Goal: Find specific fact: Find specific fact

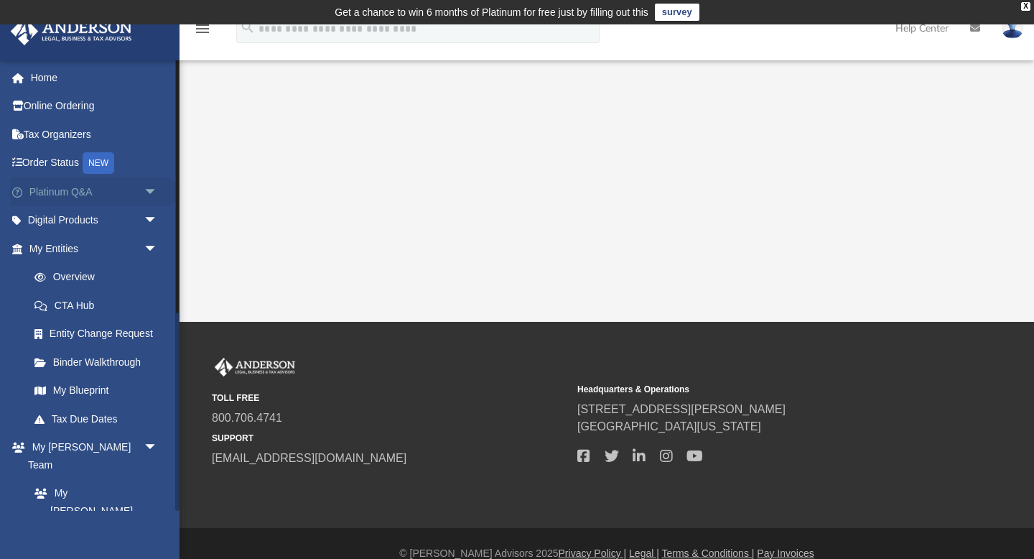
click at [156, 191] on span "arrow_drop_down" at bounding box center [158, 191] width 29 height 29
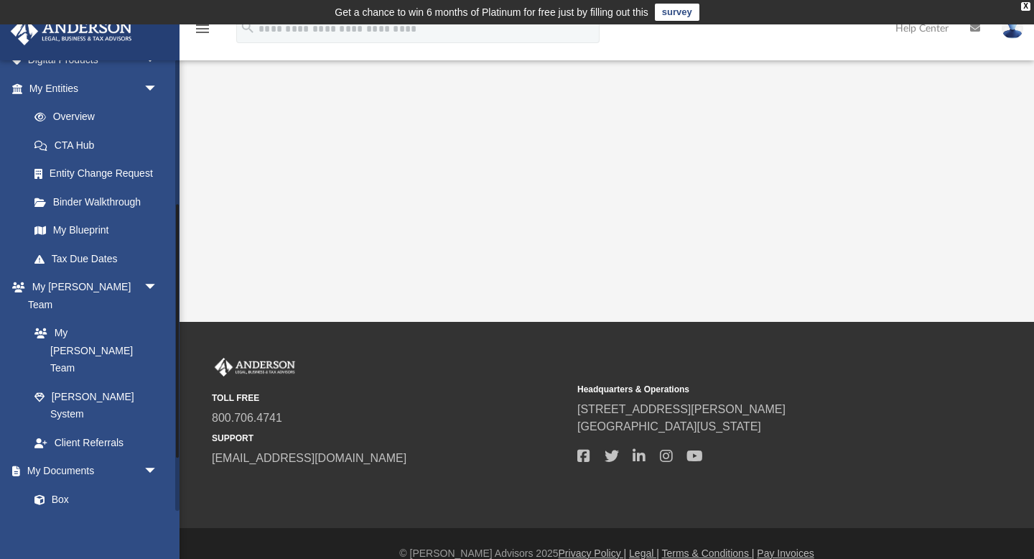
scroll to position [541, 0]
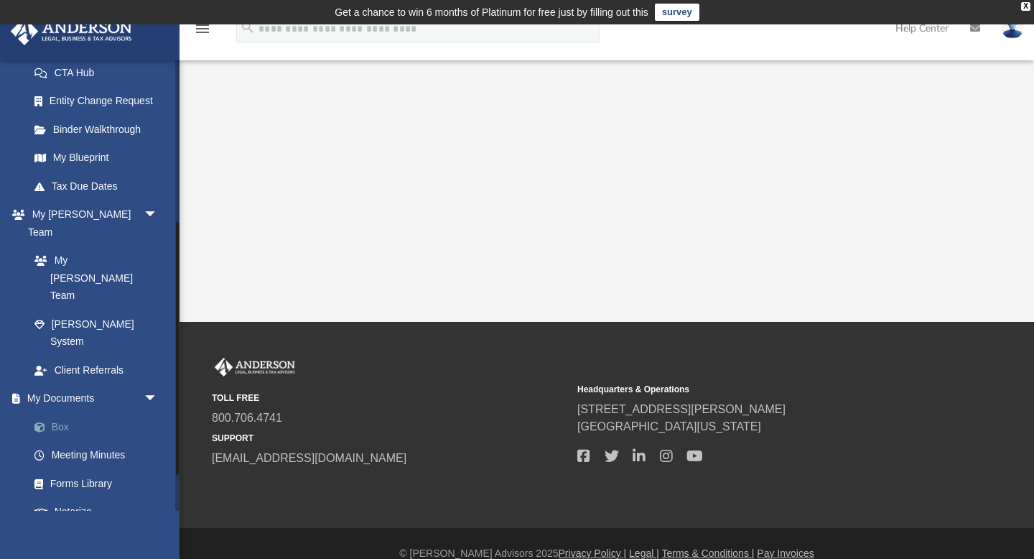
click at [75, 412] on link "Box" at bounding box center [99, 426] width 159 height 29
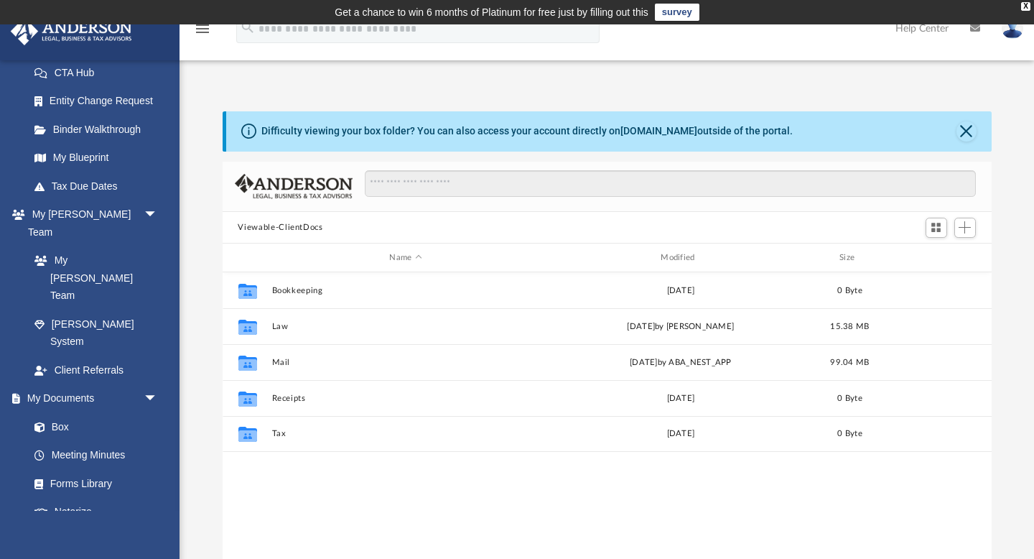
scroll to position [326, 769]
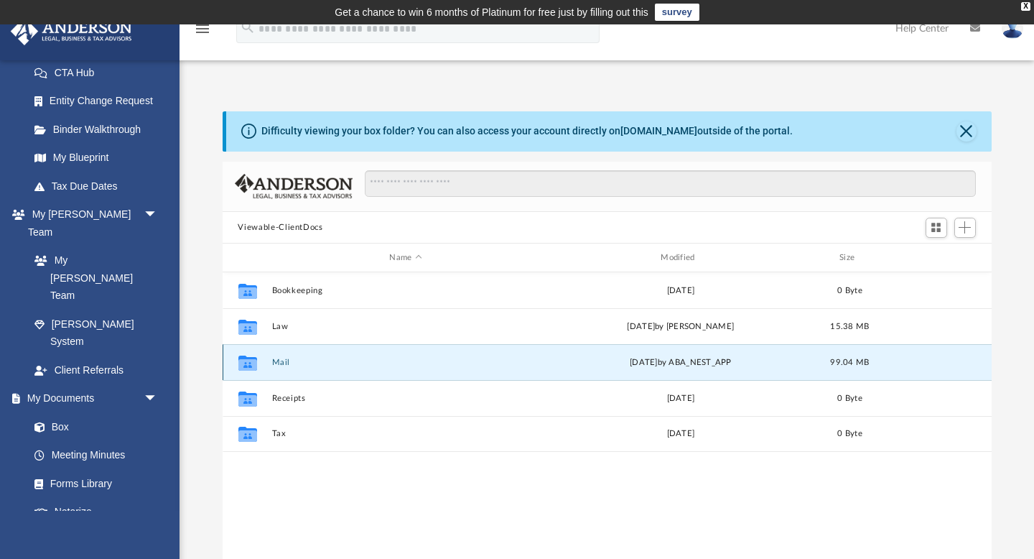
click at [278, 365] on button "Mail" at bounding box center [405, 362] width 269 height 9
click at [276, 363] on button "Mail" at bounding box center [405, 362] width 269 height 9
click at [279, 362] on button "Mail" at bounding box center [405, 362] width 269 height 9
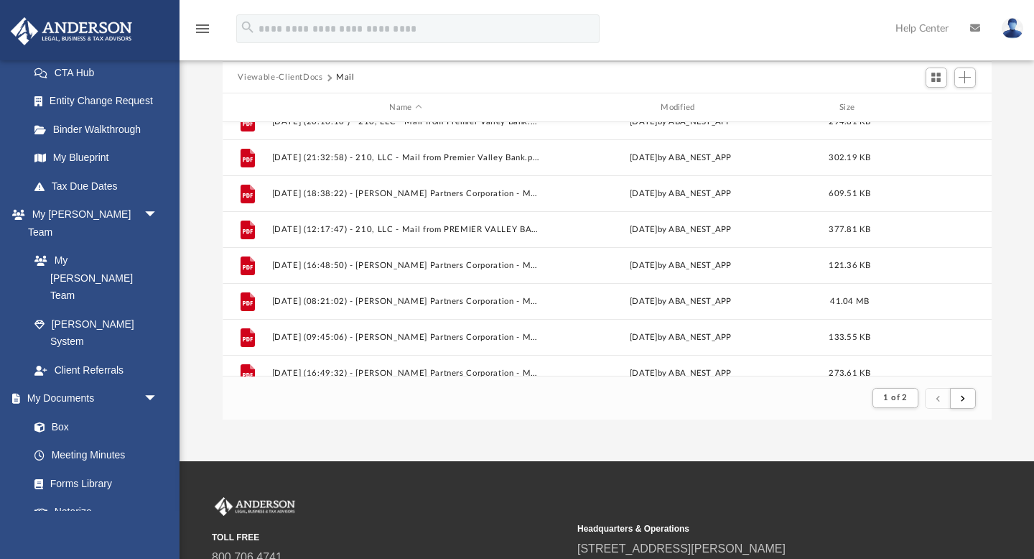
scroll to position [0, 0]
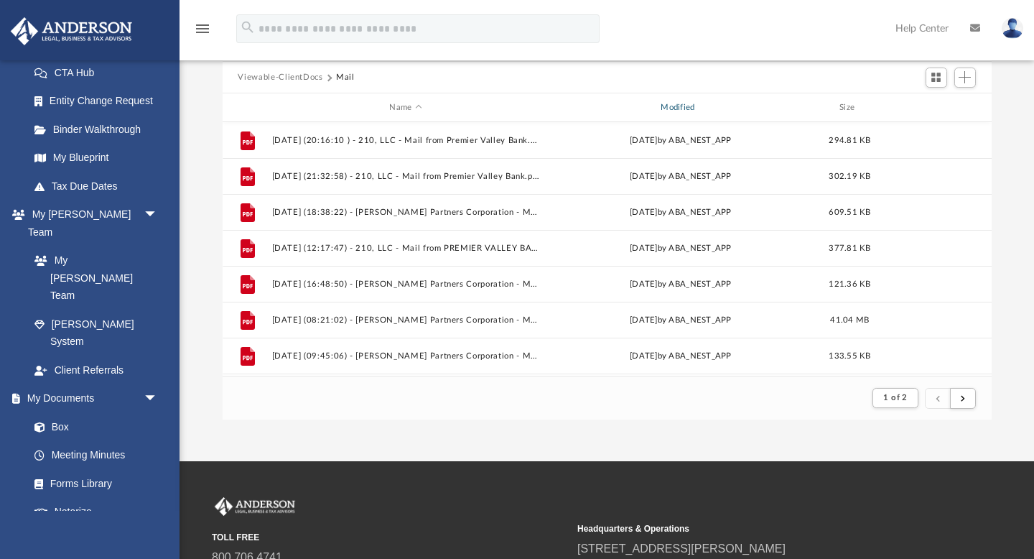
click at [681, 111] on div "Modified" at bounding box center [680, 107] width 269 height 13
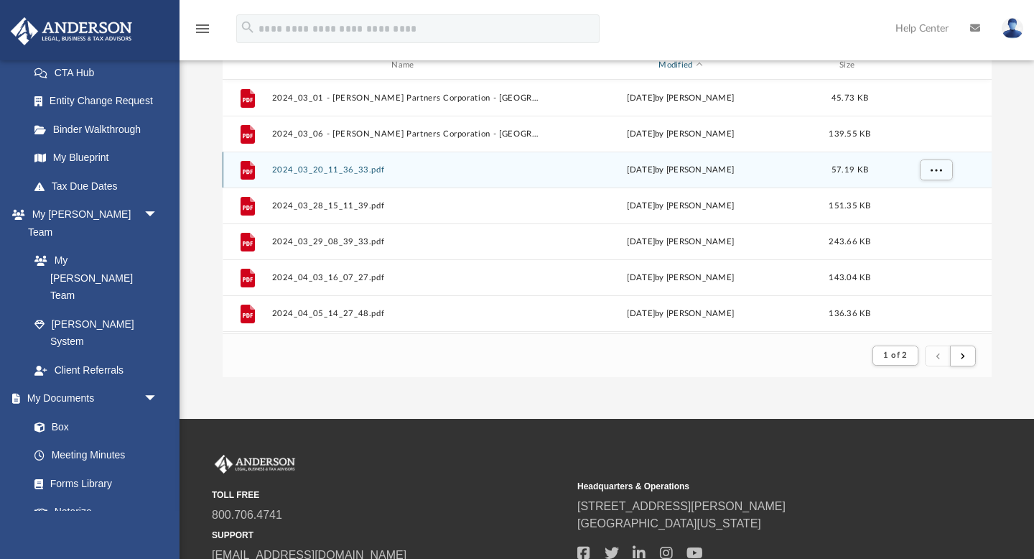
scroll to position [309, 0]
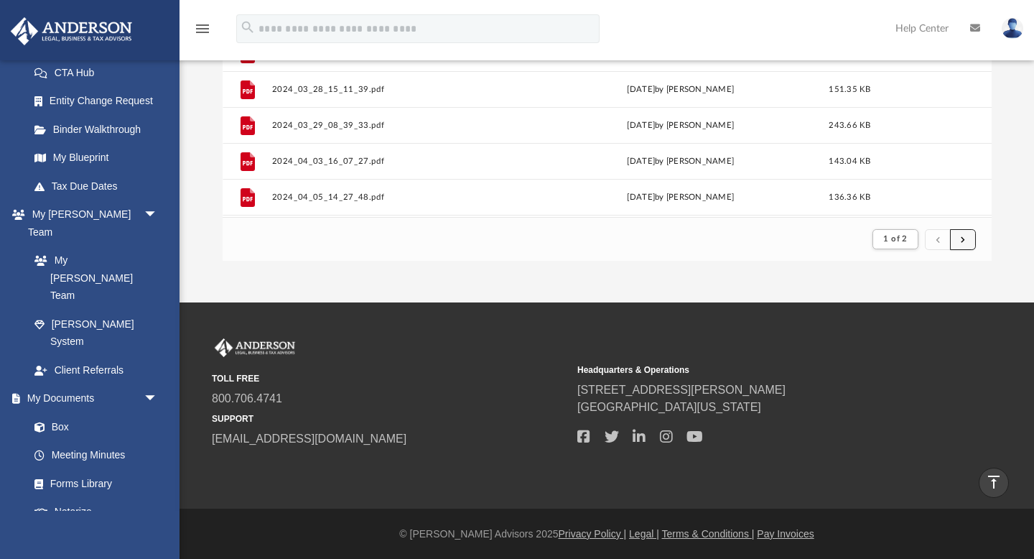
click at [961, 238] on span "submit" at bounding box center [963, 239] width 4 height 8
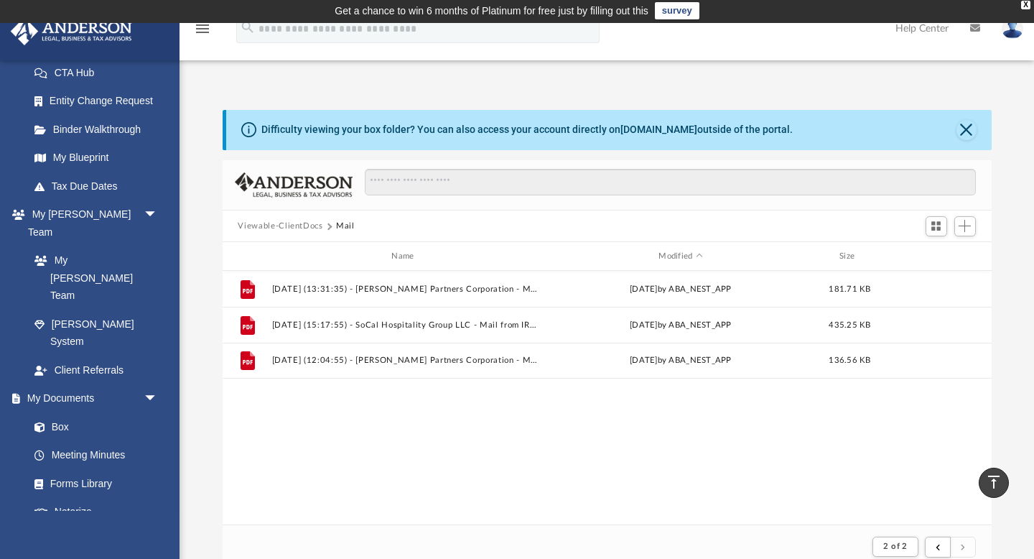
scroll to position [0, 0]
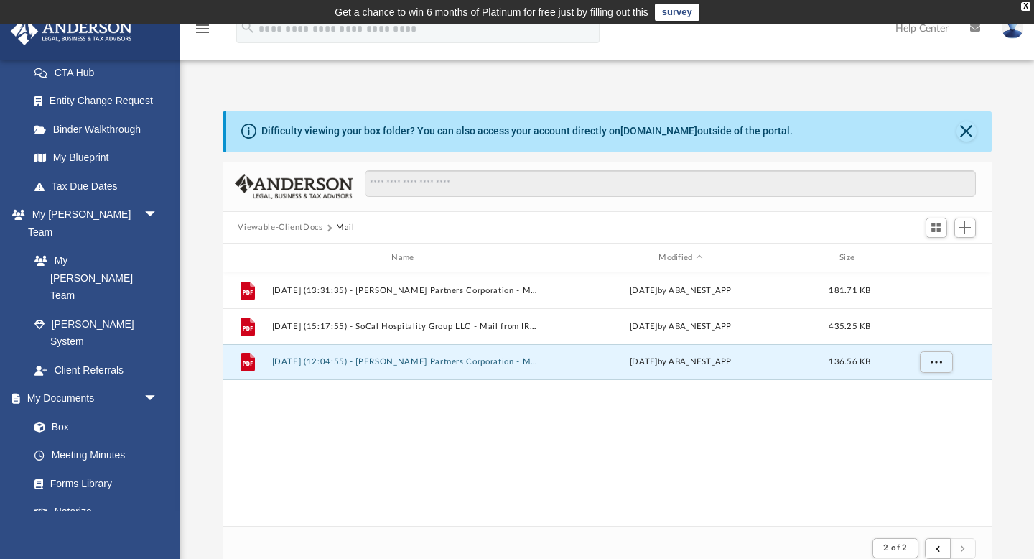
click at [413, 365] on button "[DATE] (12:04:55) - [PERSON_NAME] Partners Corporation - Mail.pdf" at bounding box center [405, 362] width 269 height 9
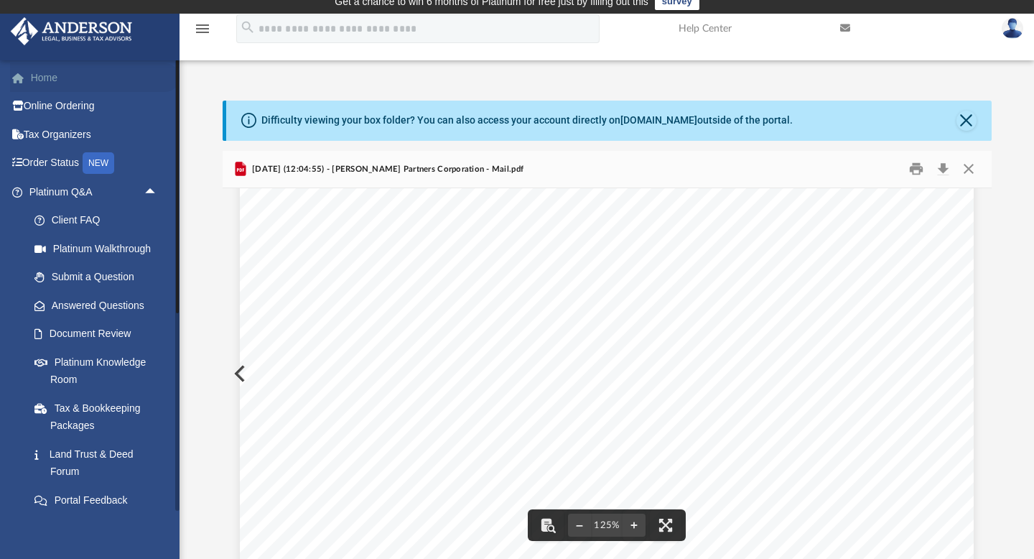
click at [51, 83] on link "Home" at bounding box center [94, 77] width 169 height 29
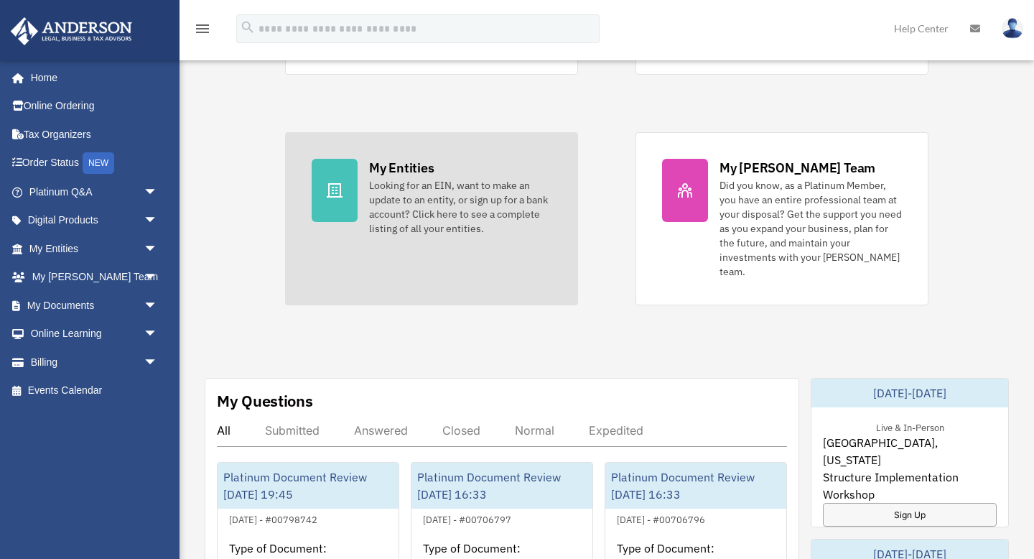
scroll to position [297, 0]
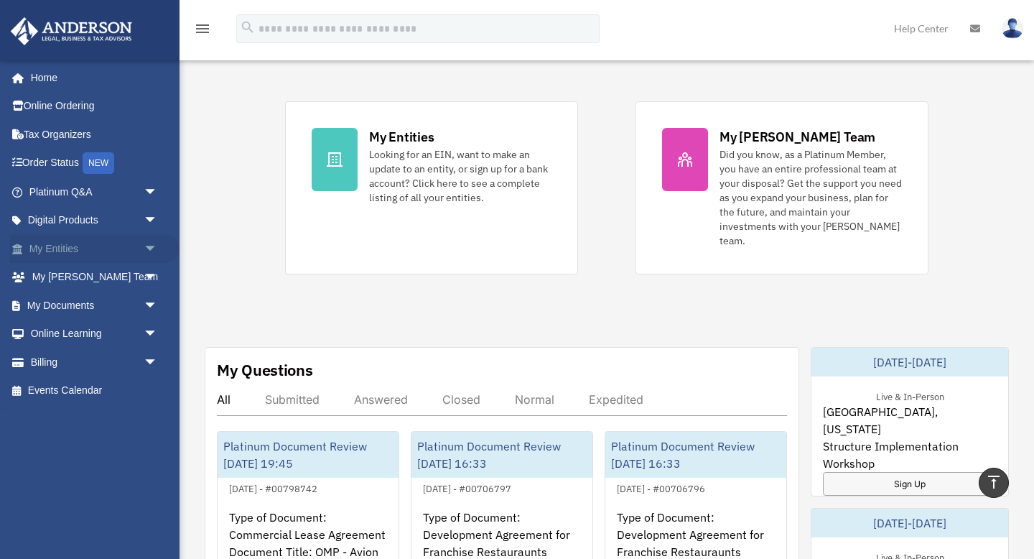
click at [146, 254] on span "arrow_drop_down" at bounding box center [158, 248] width 29 height 29
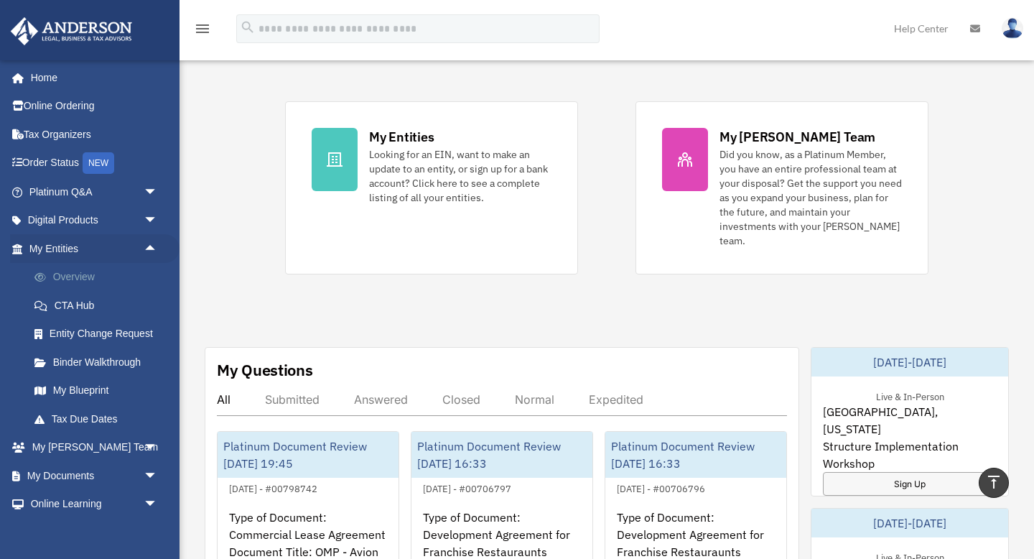
click at [86, 276] on link "Overview" at bounding box center [99, 277] width 159 height 29
click at [89, 279] on link "Overview" at bounding box center [99, 277] width 159 height 29
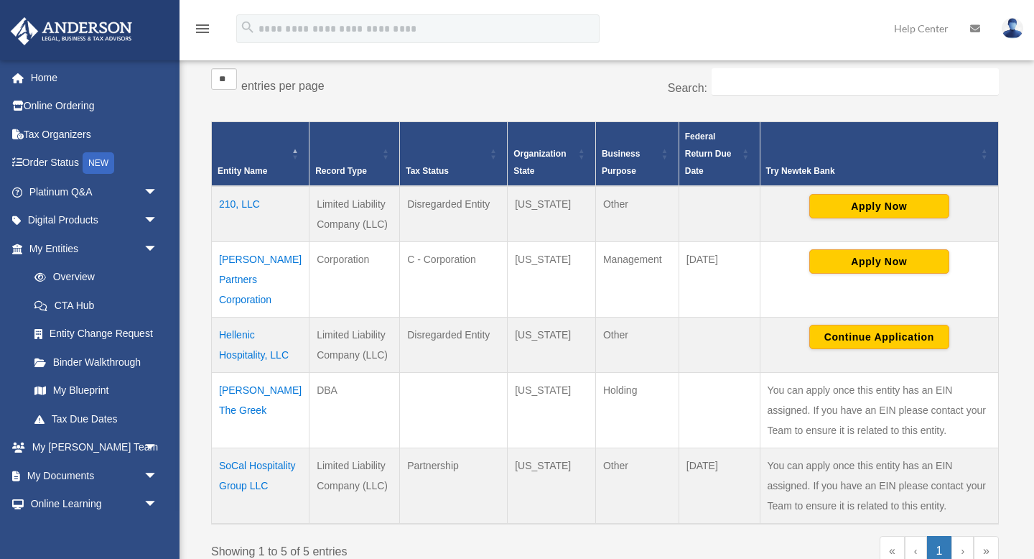
scroll to position [265, 0]
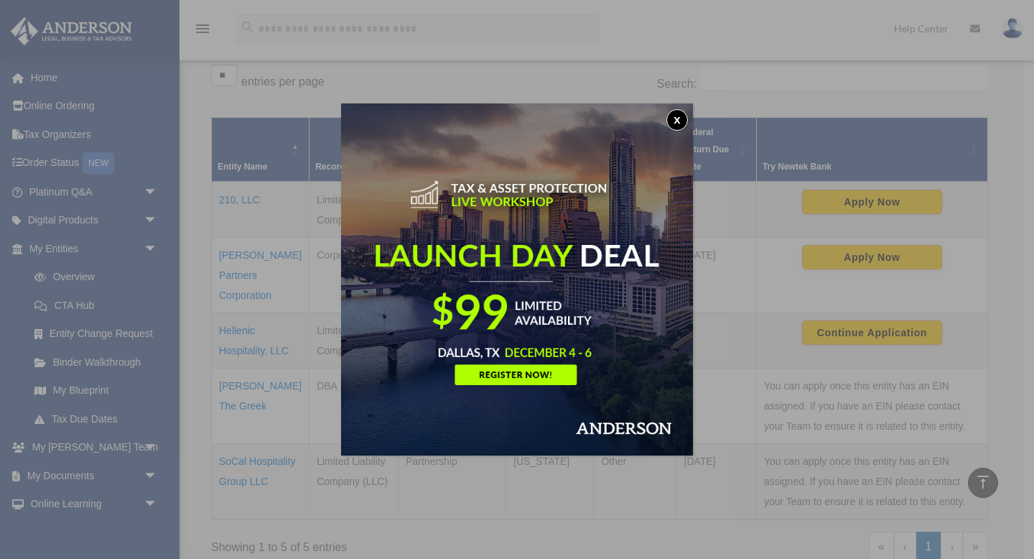
click at [672, 121] on button "x" at bounding box center [677, 120] width 22 height 22
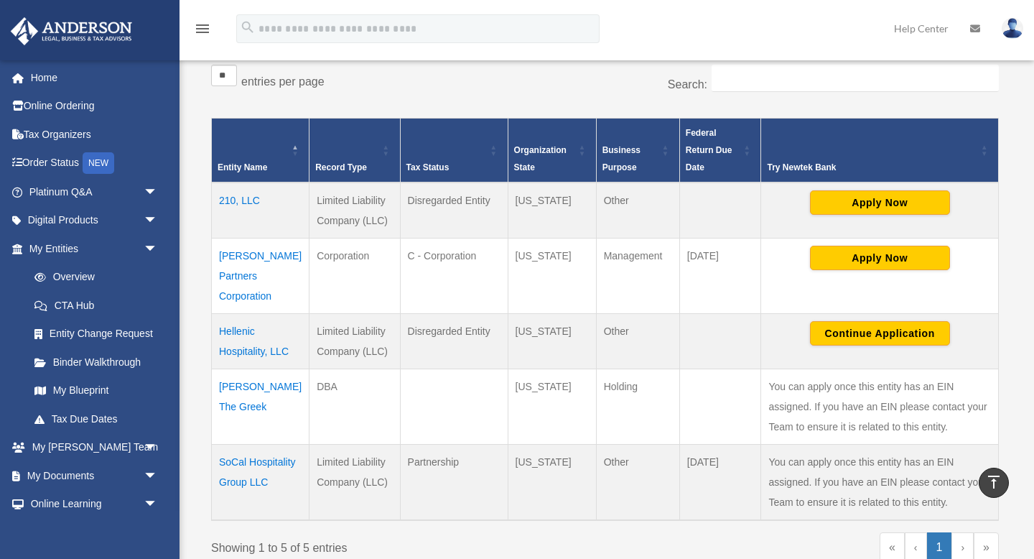
click at [243, 467] on td "SoCal Hospitality Group LLC" at bounding box center [261, 482] width 98 height 76
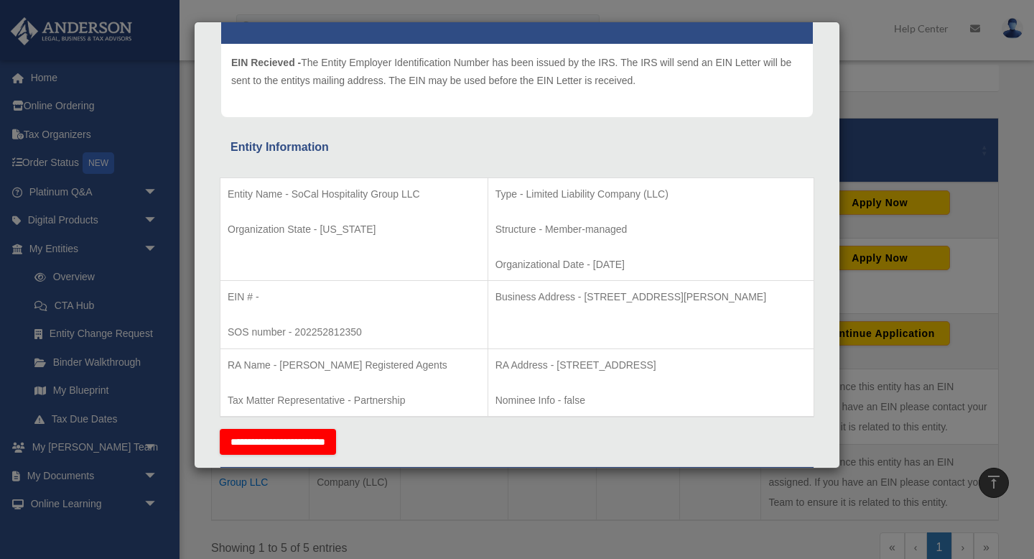
scroll to position [182, 0]
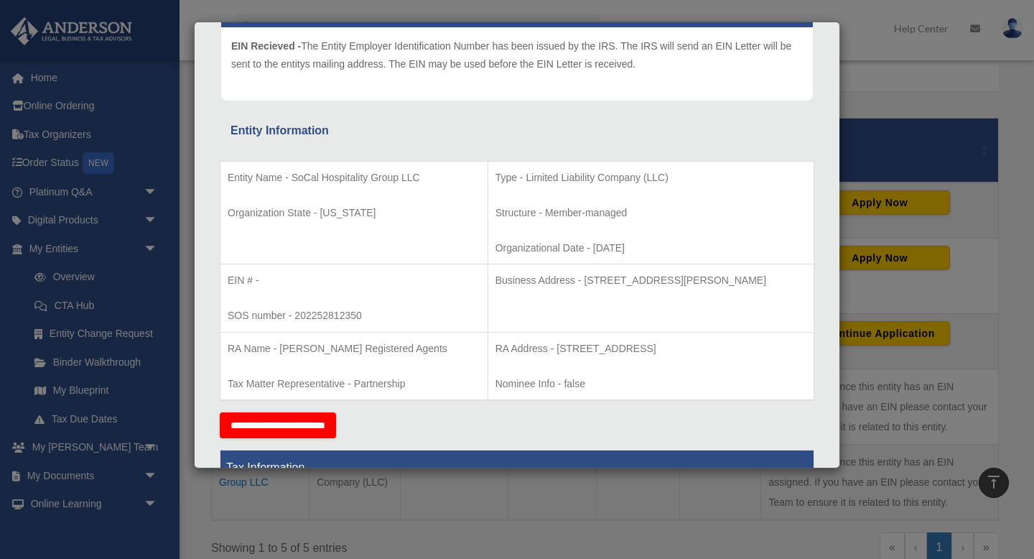
drag, startPoint x: 764, startPoint y: 284, endPoint x: 526, endPoint y: 281, distance: 237.7
click at [526, 281] on p "Business Address - 3225 McLeod Dr, Suite 100, Las Vegas, NV 89121" at bounding box center [650, 280] width 311 height 18
copy p "3225 McLeod Dr, Suite 100, Las Vegas, NV 89121"
